Goal: Task Accomplishment & Management: Manage account settings

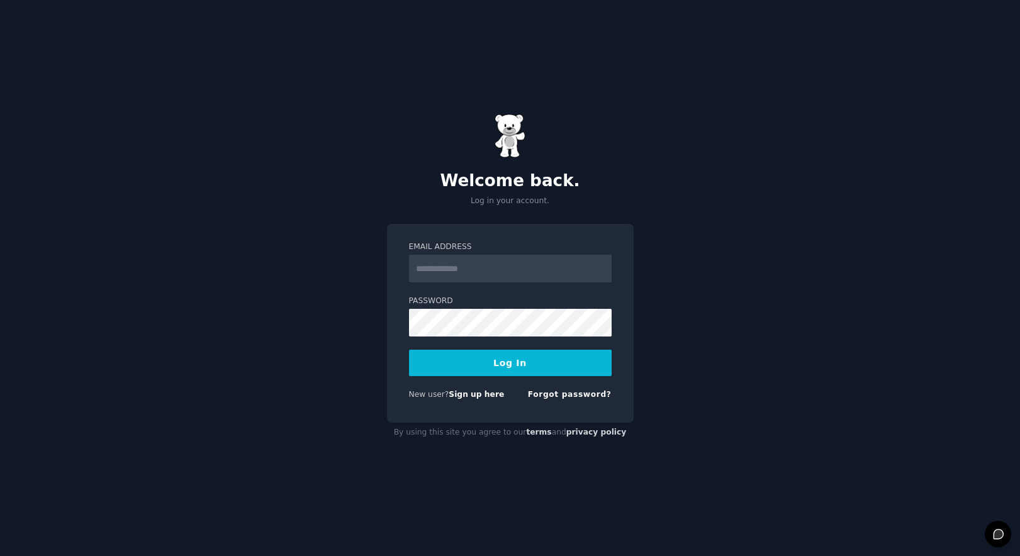
click at [409, 283] on div at bounding box center [409, 283] width 0 height 0
type input "**********"
click at [531, 361] on button "Log In" at bounding box center [510, 363] width 203 height 26
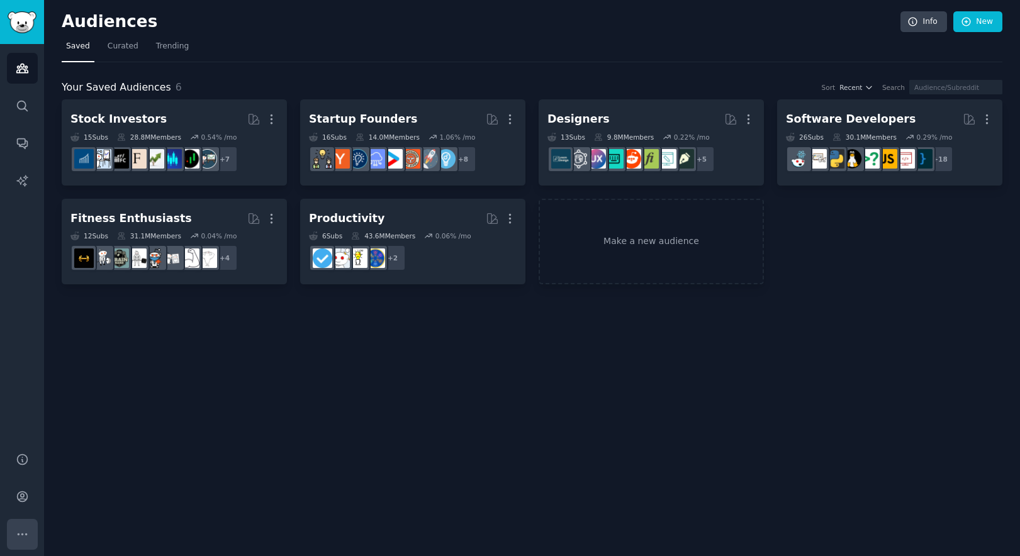
click at [9, 531] on button "More" at bounding box center [22, 534] width 31 height 31
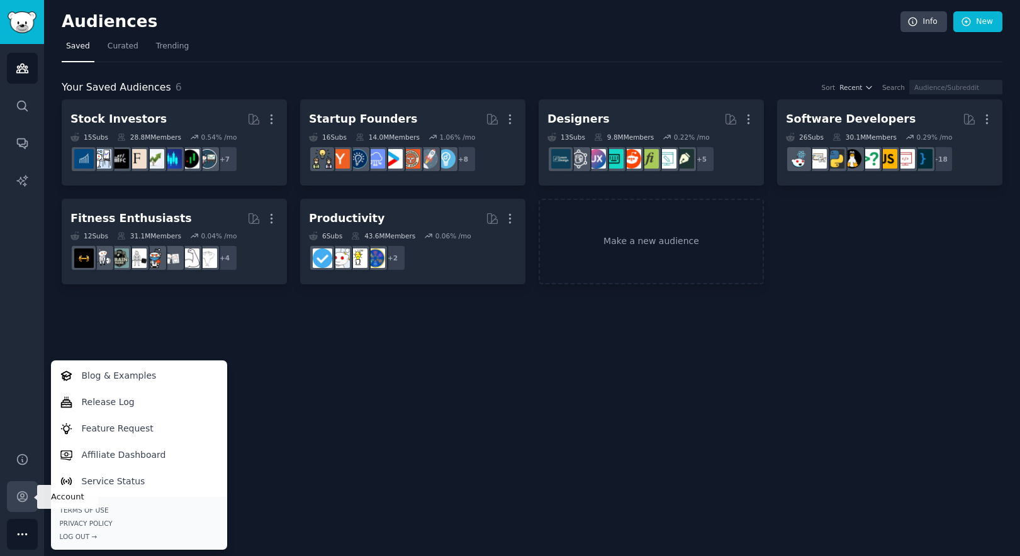
click at [25, 486] on link "Account" at bounding box center [22, 496] width 31 height 31
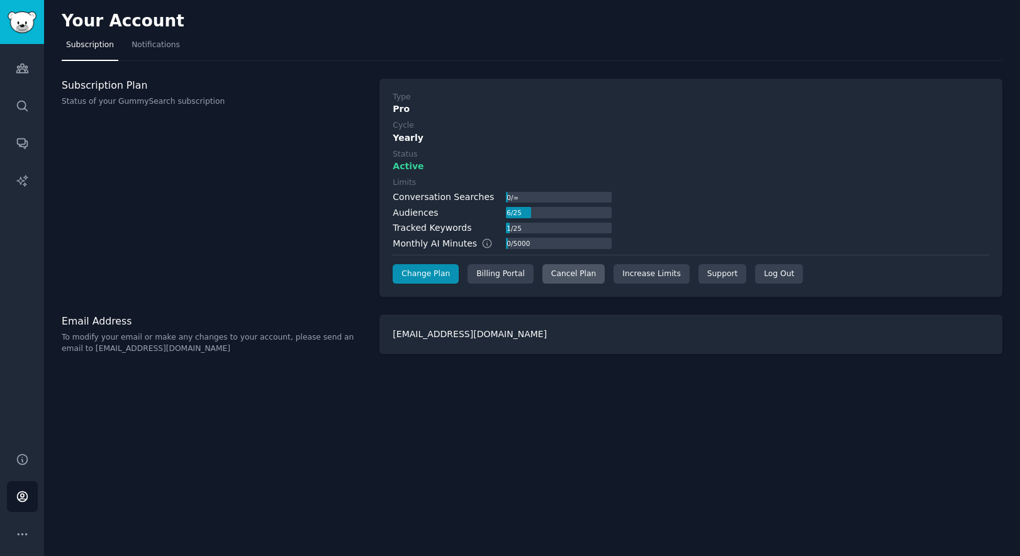
click at [561, 276] on div "Cancel Plan" at bounding box center [573, 274] width 62 height 20
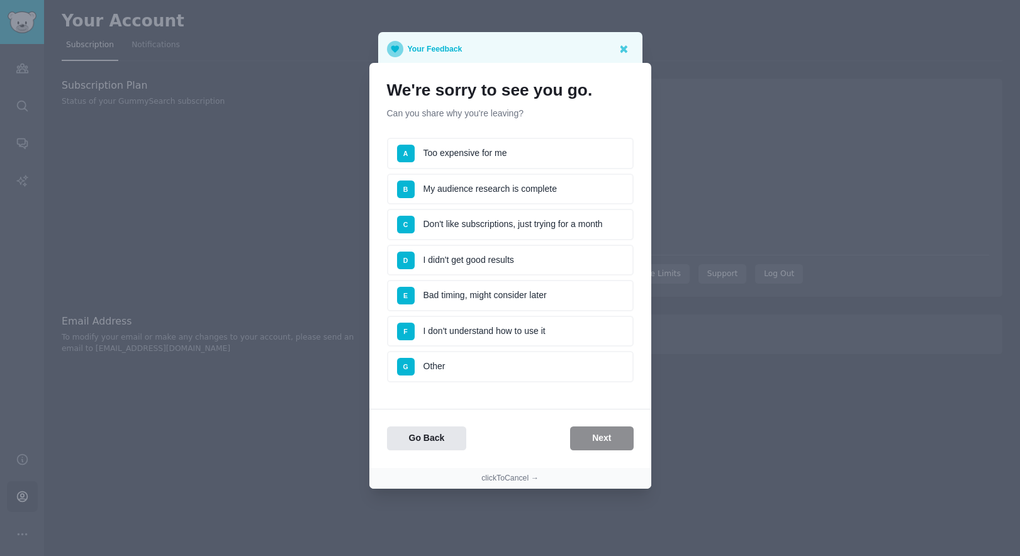
click at [524, 156] on li "A Too expensive for me" at bounding box center [510, 153] width 247 height 31
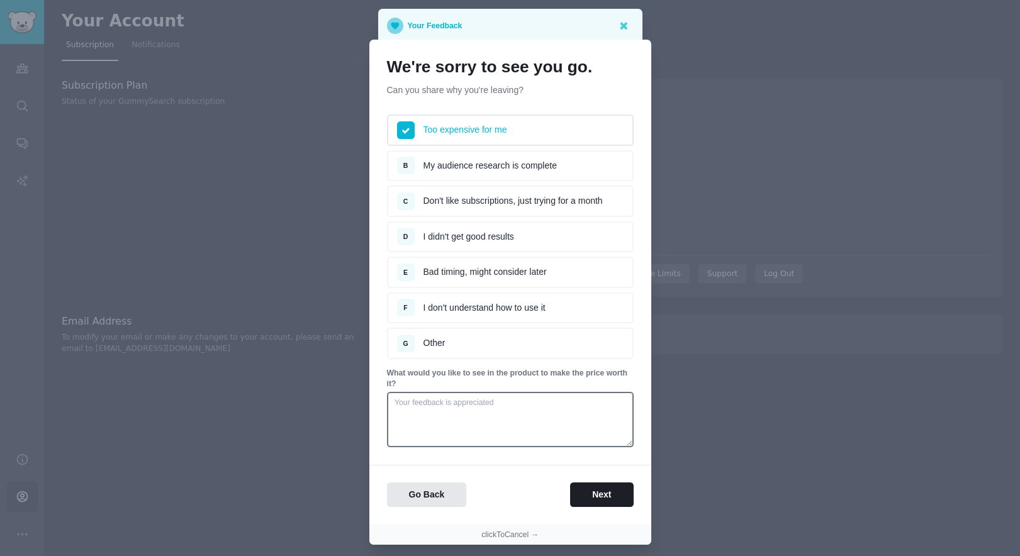
click at [615, 508] on div "We're sorry to see you go. Can you share why you're leaving? Survey Too expensi…" at bounding box center [510, 282] width 282 height 485
click at [615, 495] on button "Next" at bounding box center [601, 495] width 63 height 25
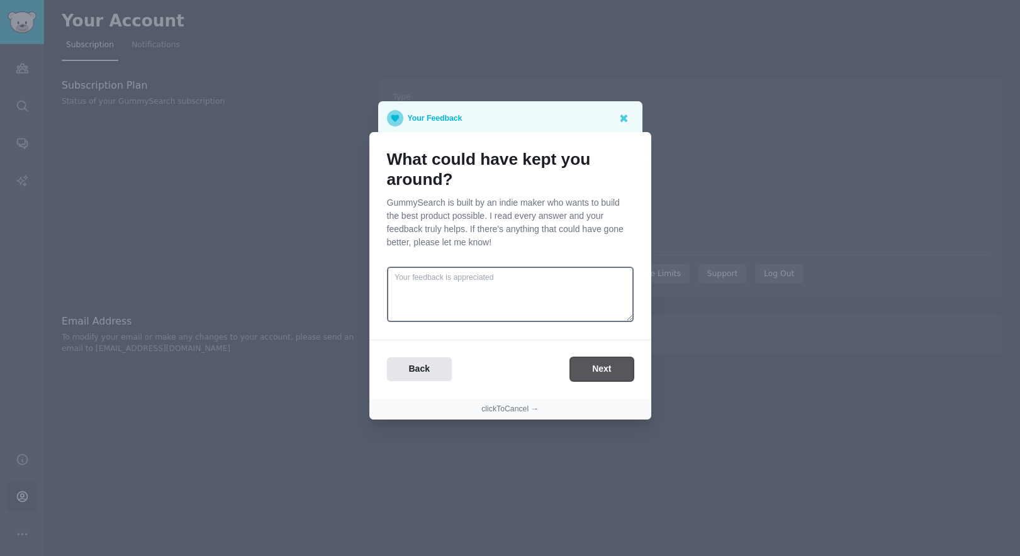
click at [610, 380] on button "Next" at bounding box center [601, 369] width 63 height 25
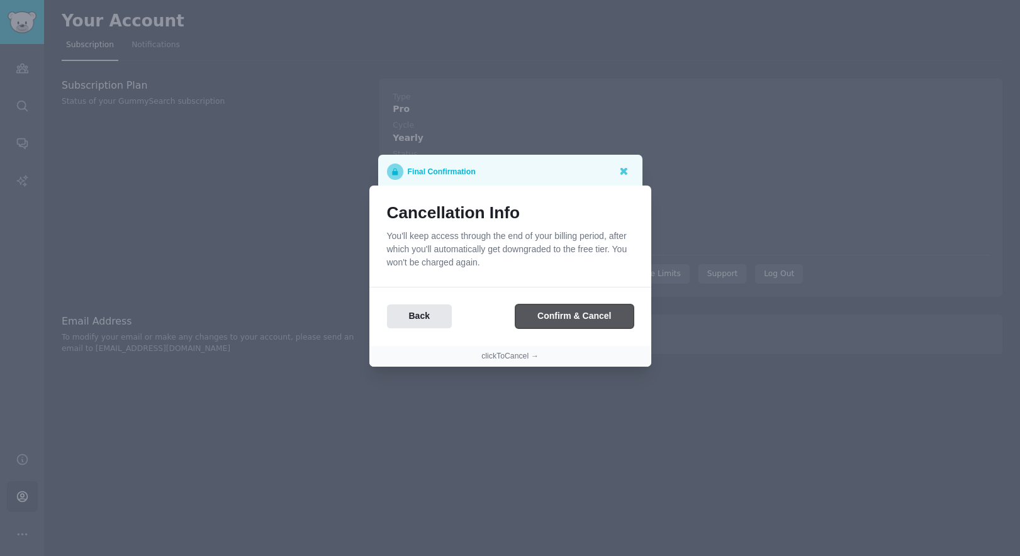
click at [605, 320] on button "Confirm & Cancel" at bounding box center [574, 317] width 118 height 25
